Goal: Information Seeking & Learning: Learn about a topic

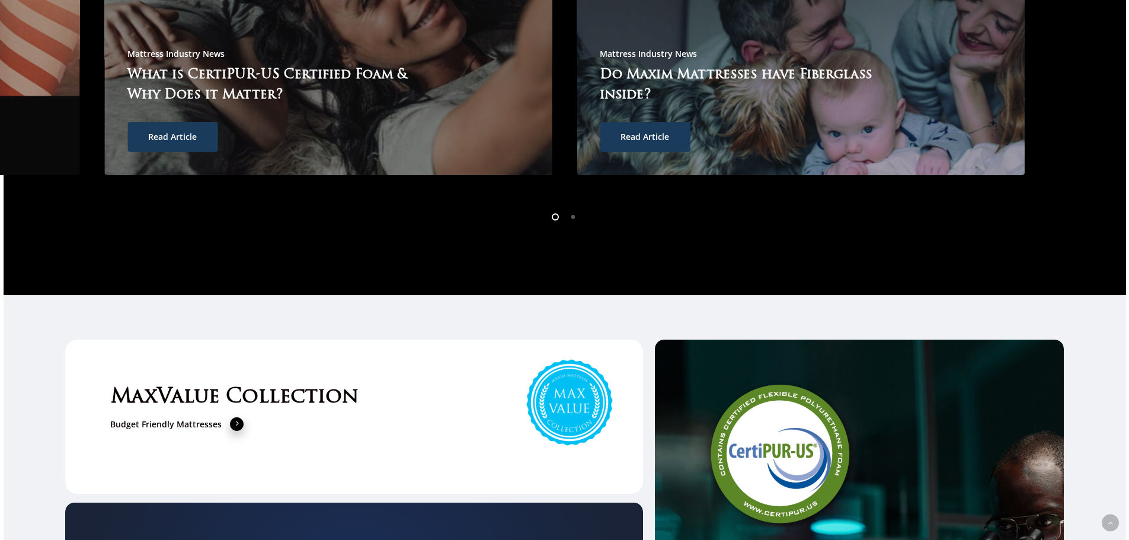
scroll to position [3754, 0]
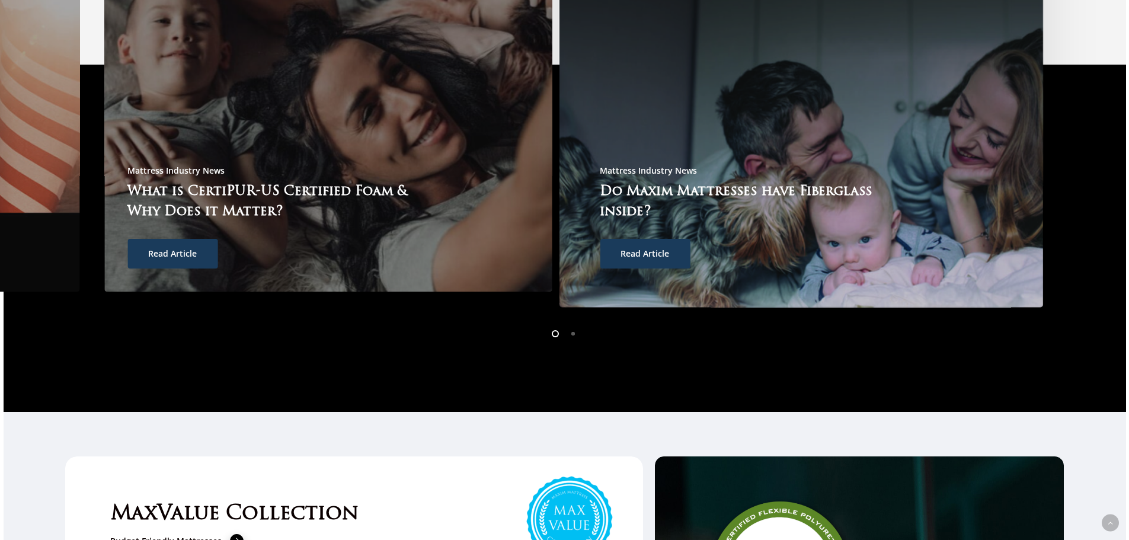
click at [644, 248] on span "Read Article" at bounding box center [644, 254] width 49 height 12
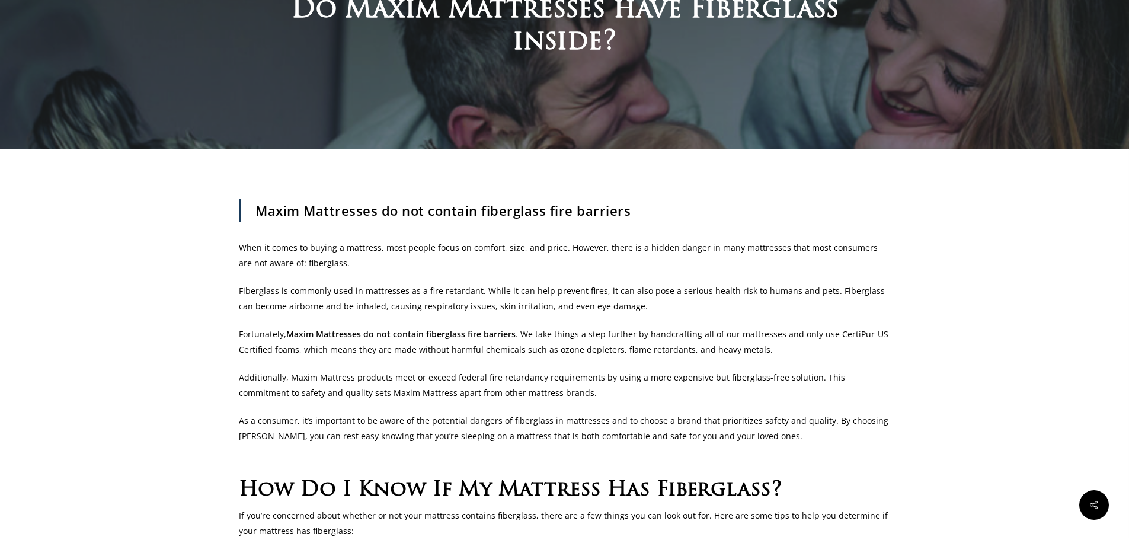
scroll to position [178, 0]
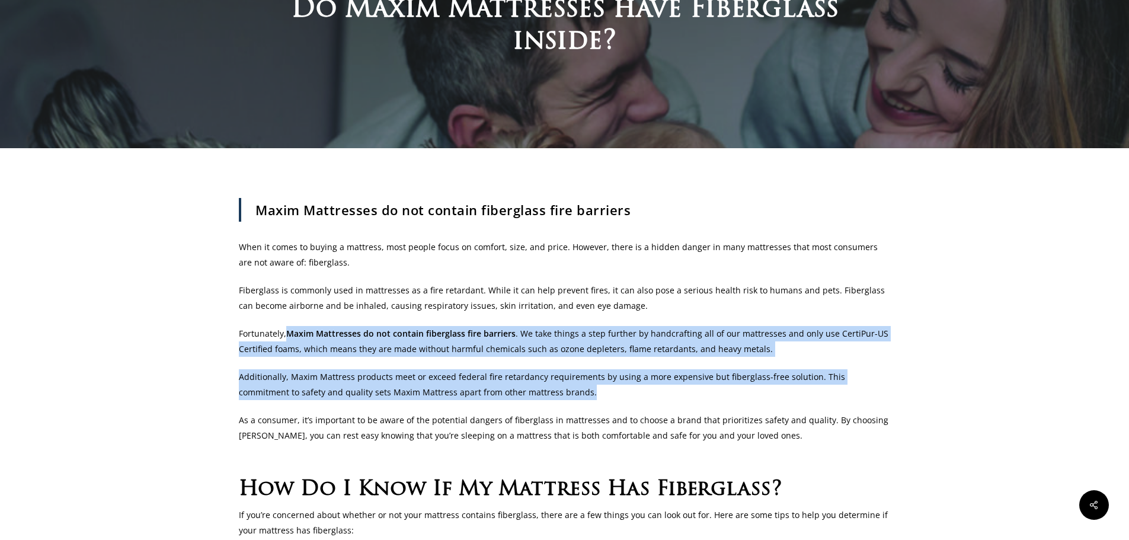
drag, startPoint x: 289, startPoint y: 335, endPoint x: 529, endPoint y: 395, distance: 246.9
click at [529, 395] on div "Maxim Mattresses do not contain fiberglass fire barriers When it comes to buyin…" at bounding box center [565, 490] width 652 height 584
copy div "Maxim Mattresses do not contain fiberglass fire barriers . We take things a ste…"
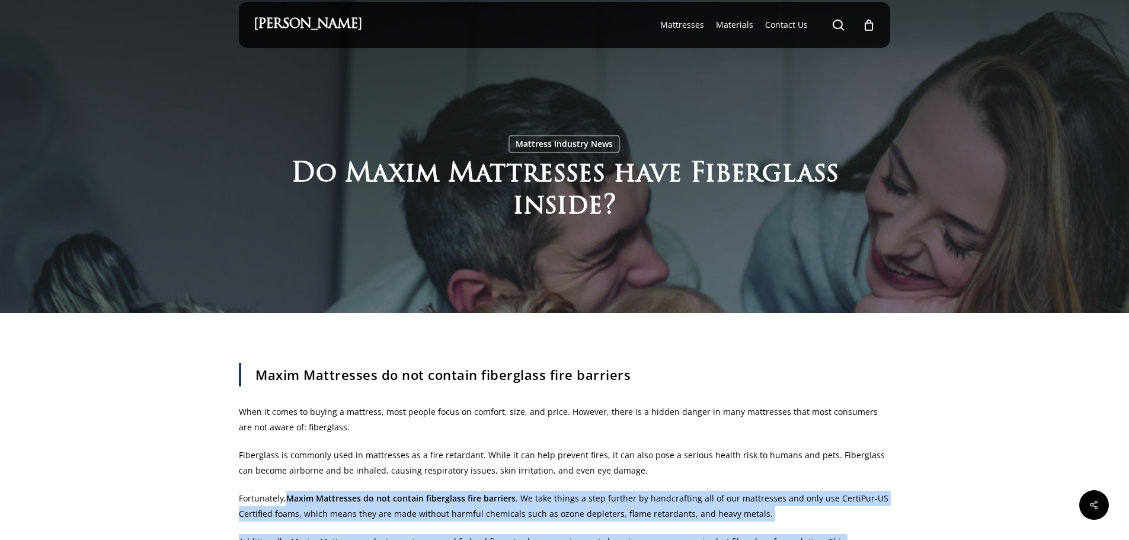
scroll to position [0, 0]
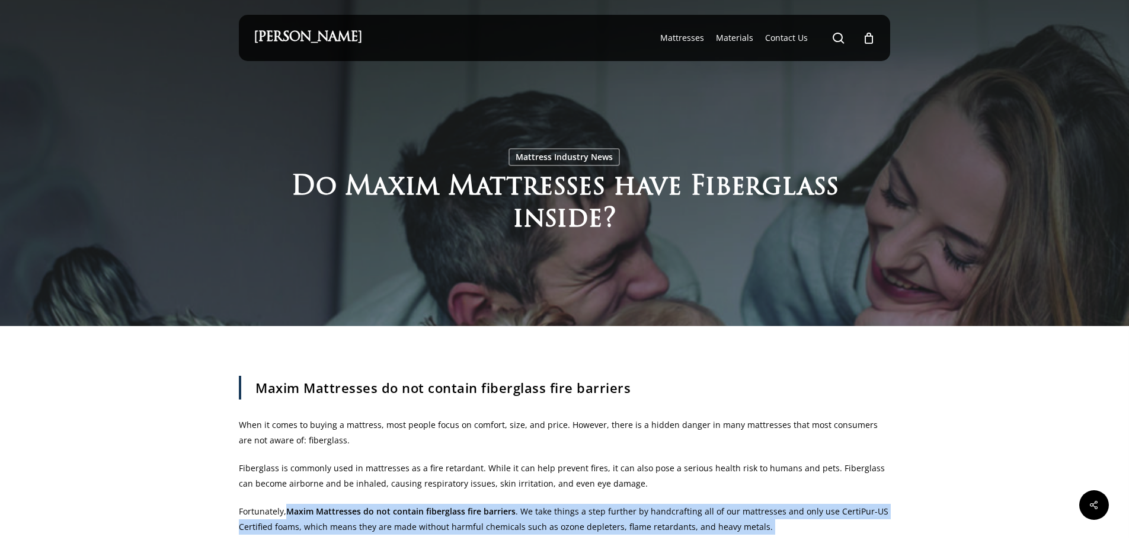
click at [338, 43] on link "[PERSON_NAME]" at bounding box center [308, 37] width 108 height 13
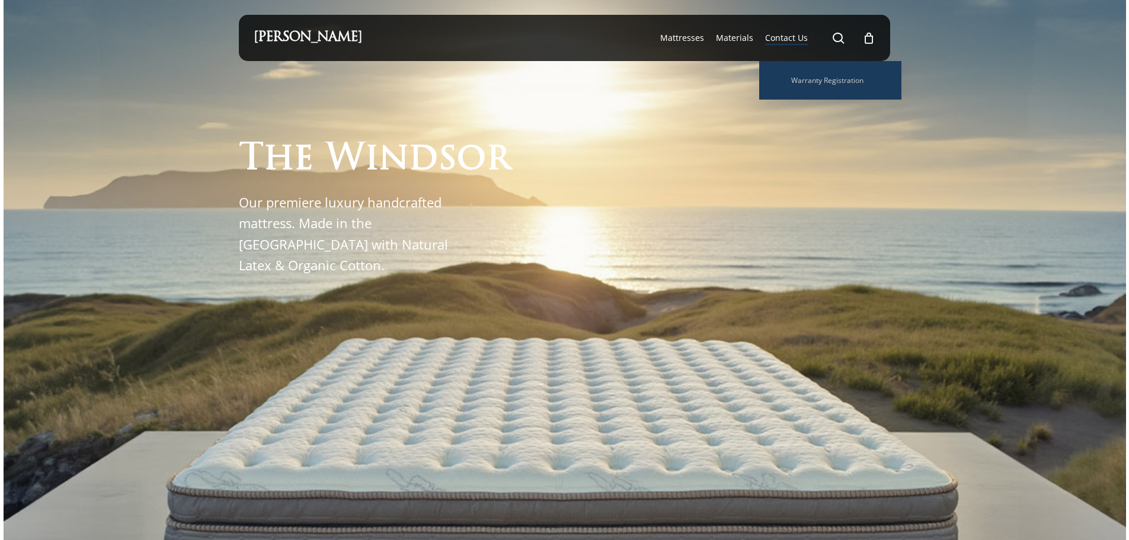
click at [786, 37] on span "Contact Us" at bounding box center [786, 37] width 43 height 11
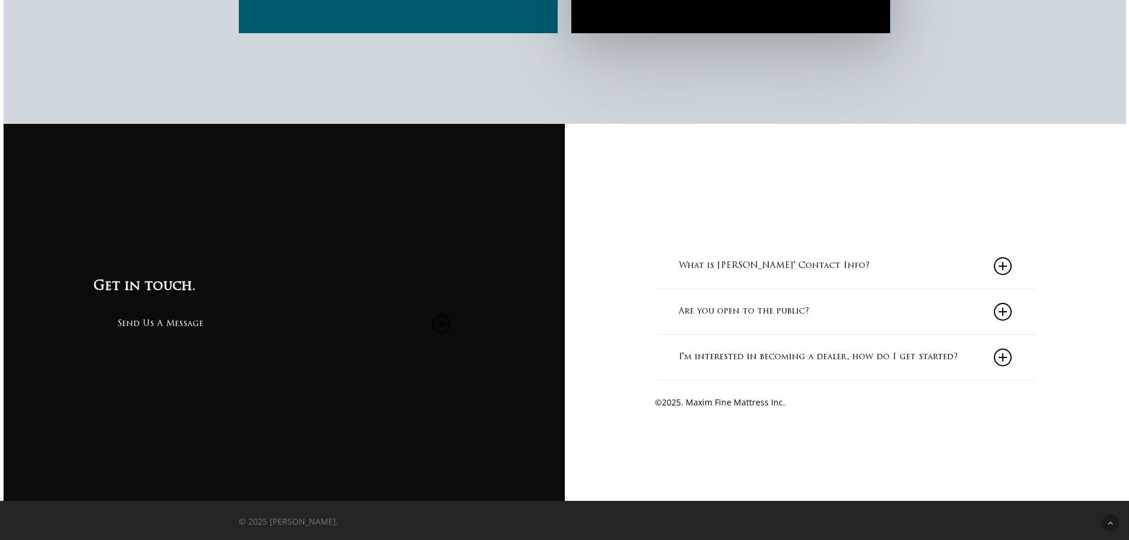
scroll to position [1236, 0]
click at [1008, 316] on icon at bounding box center [1003, 312] width 18 height 18
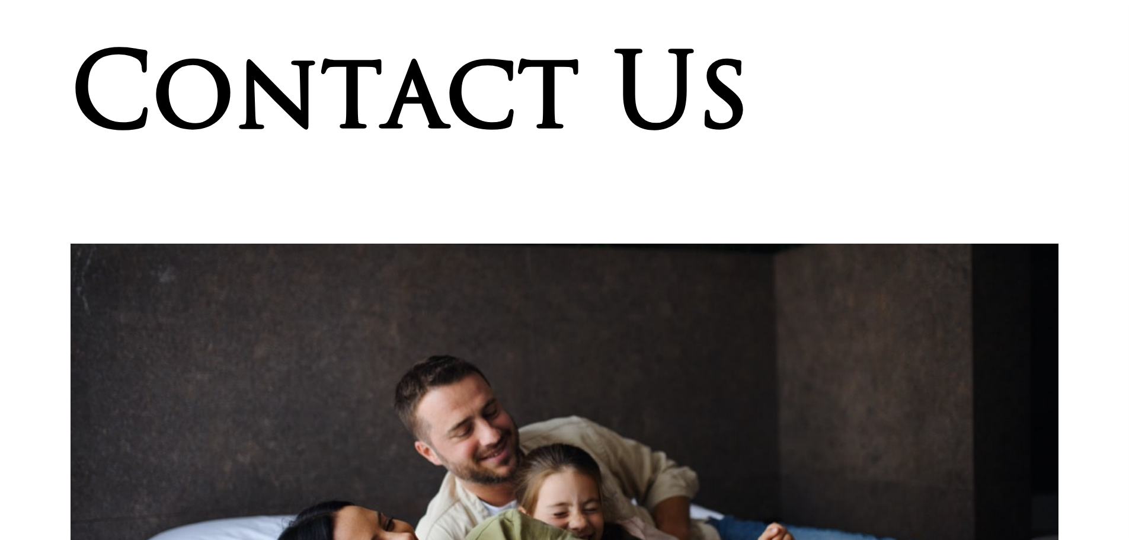
scroll to position [0, 0]
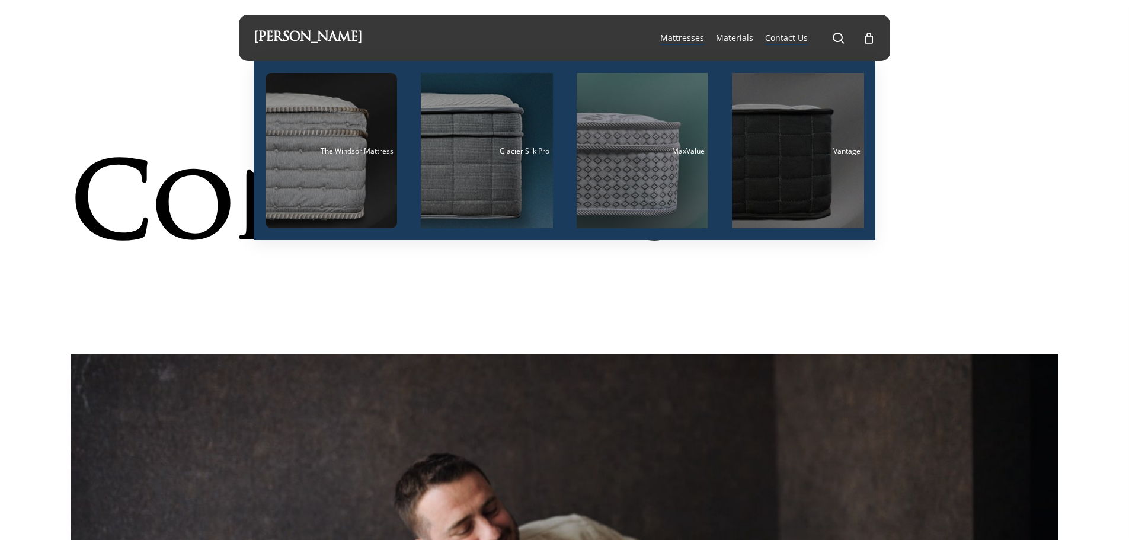
click at [689, 38] on span "Mattresses" at bounding box center [682, 37] width 44 height 11
